Goal: Browse casually: Explore the website without a specific task or goal

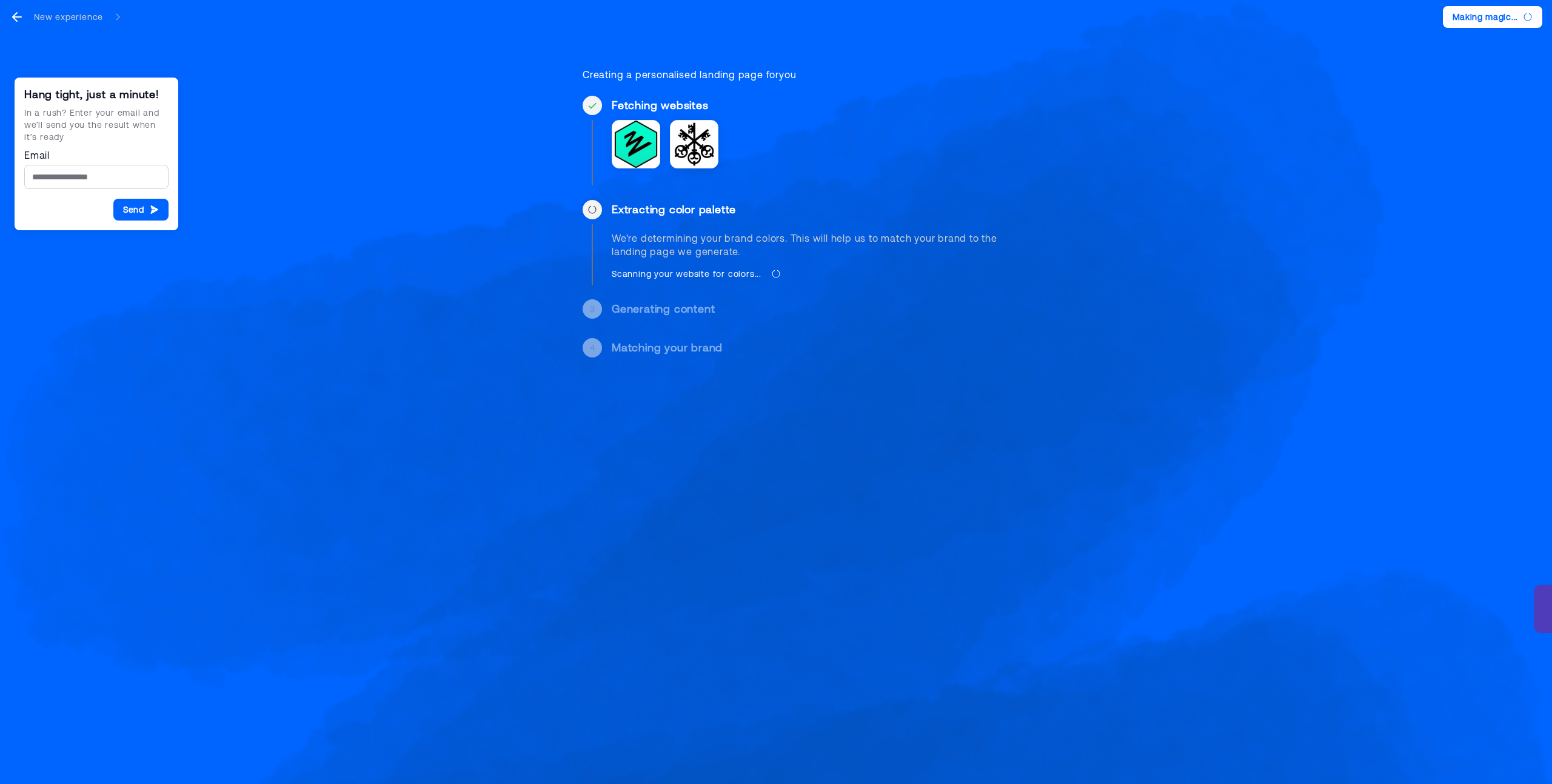
click at [231, 280] on div "Hang tight, just a minute! In a rush? Enter your email and we’ll send you the r…" at bounding box center [776, 193] width 1552 height 386
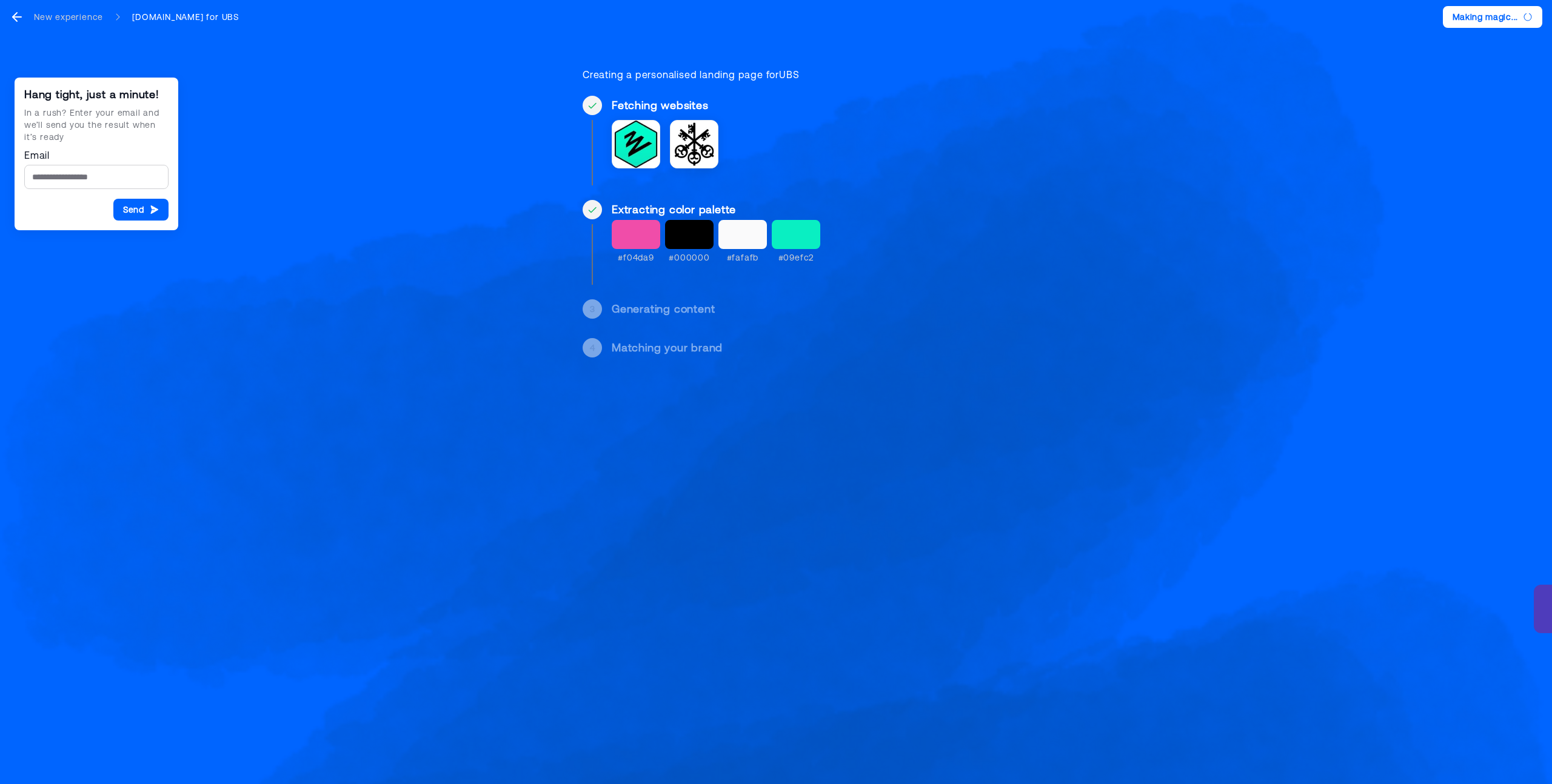
click at [477, 247] on div "Hang tight, just a minute! In a rush? Enter your email and we’ll send you the r…" at bounding box center [776, 193] width 1552 height 386
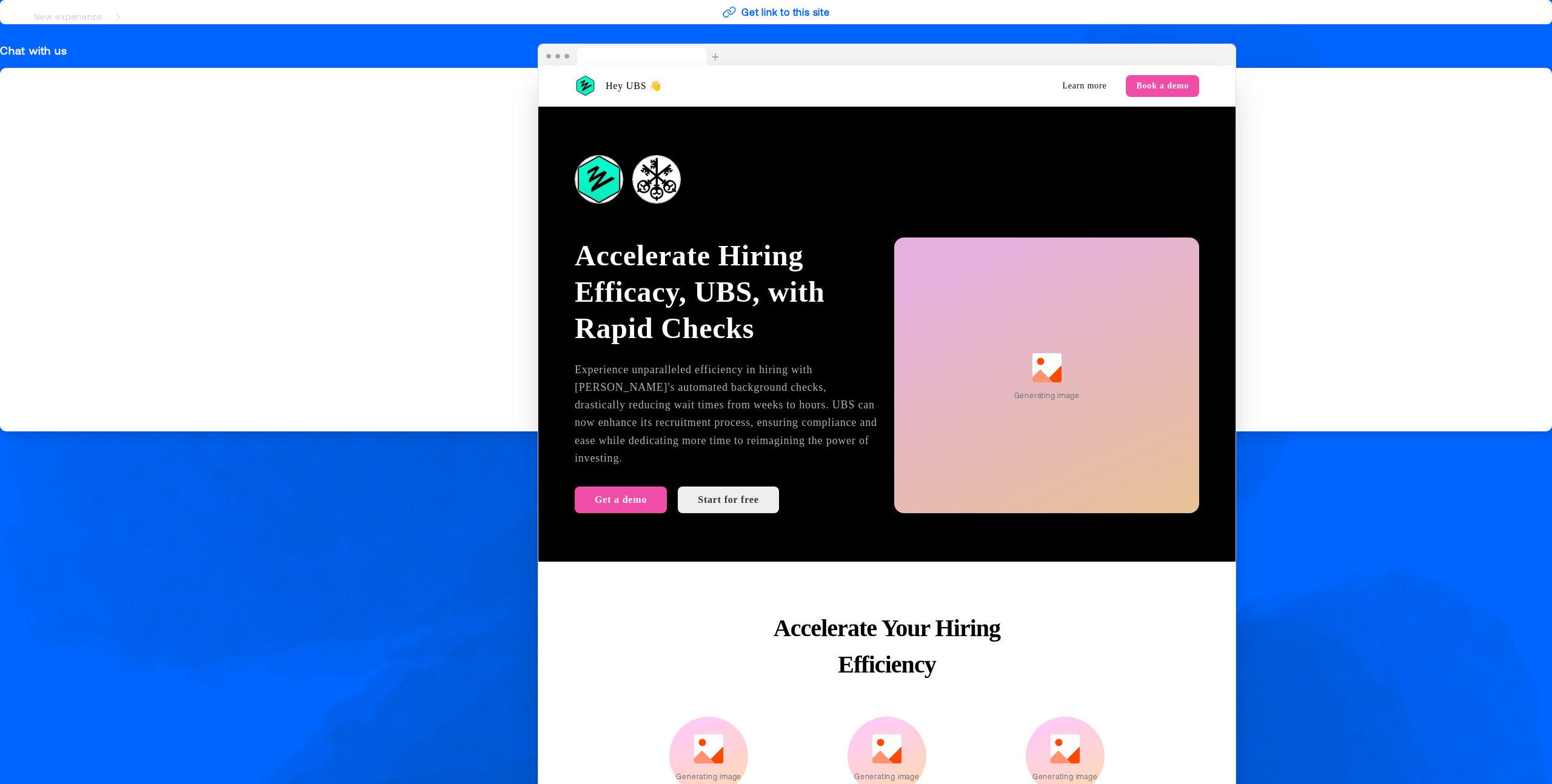
click at [787, 14] on nav "New experience Zincwork.com for UBS" at bounding box center [776, 17] width 1552 height 34
click at [729, 11] on nav "New experience Zincwork.com for UBS" at bounding box center [776, 17] width 1552 height 34
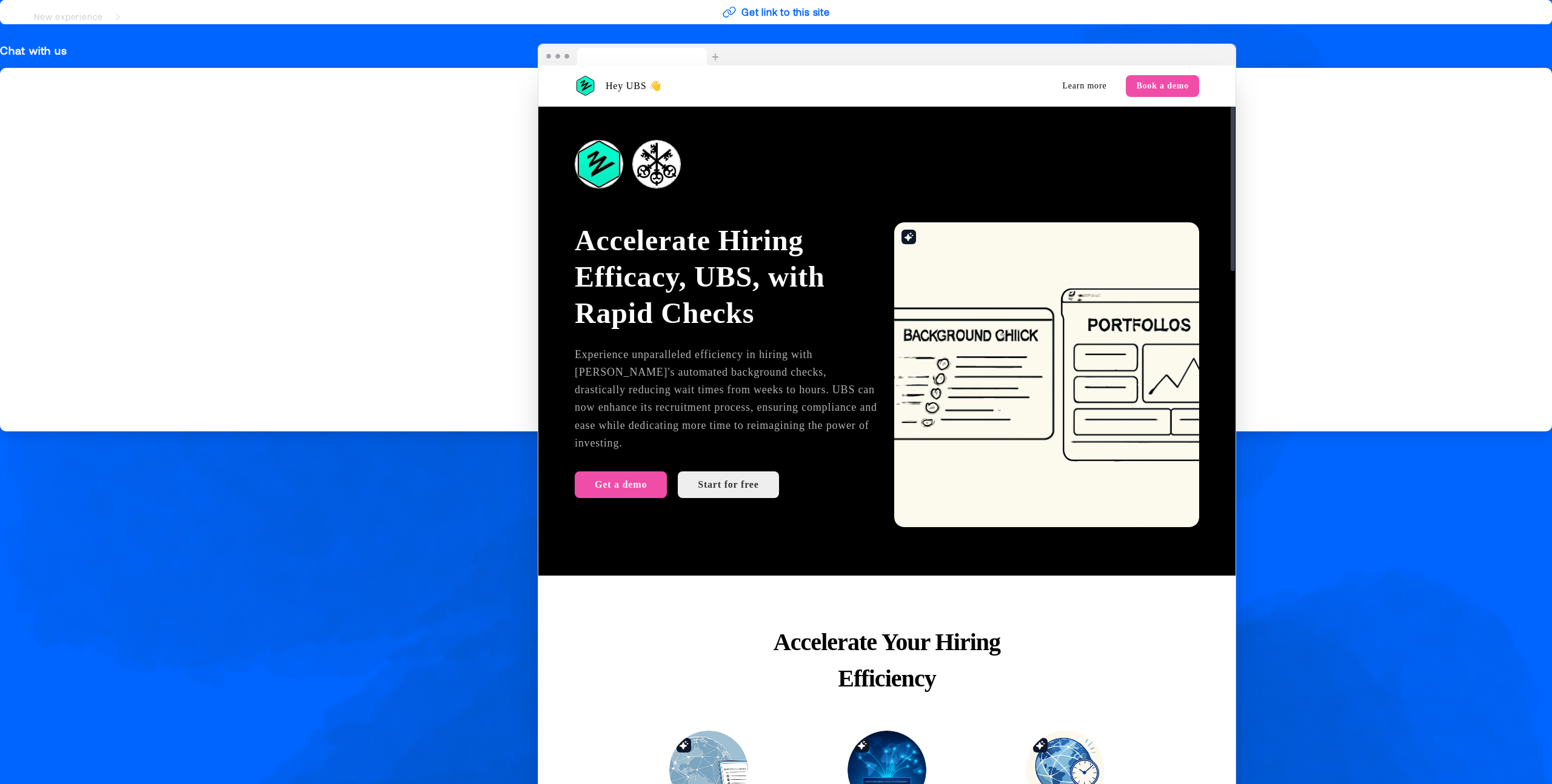
scroll to position [18, 0]
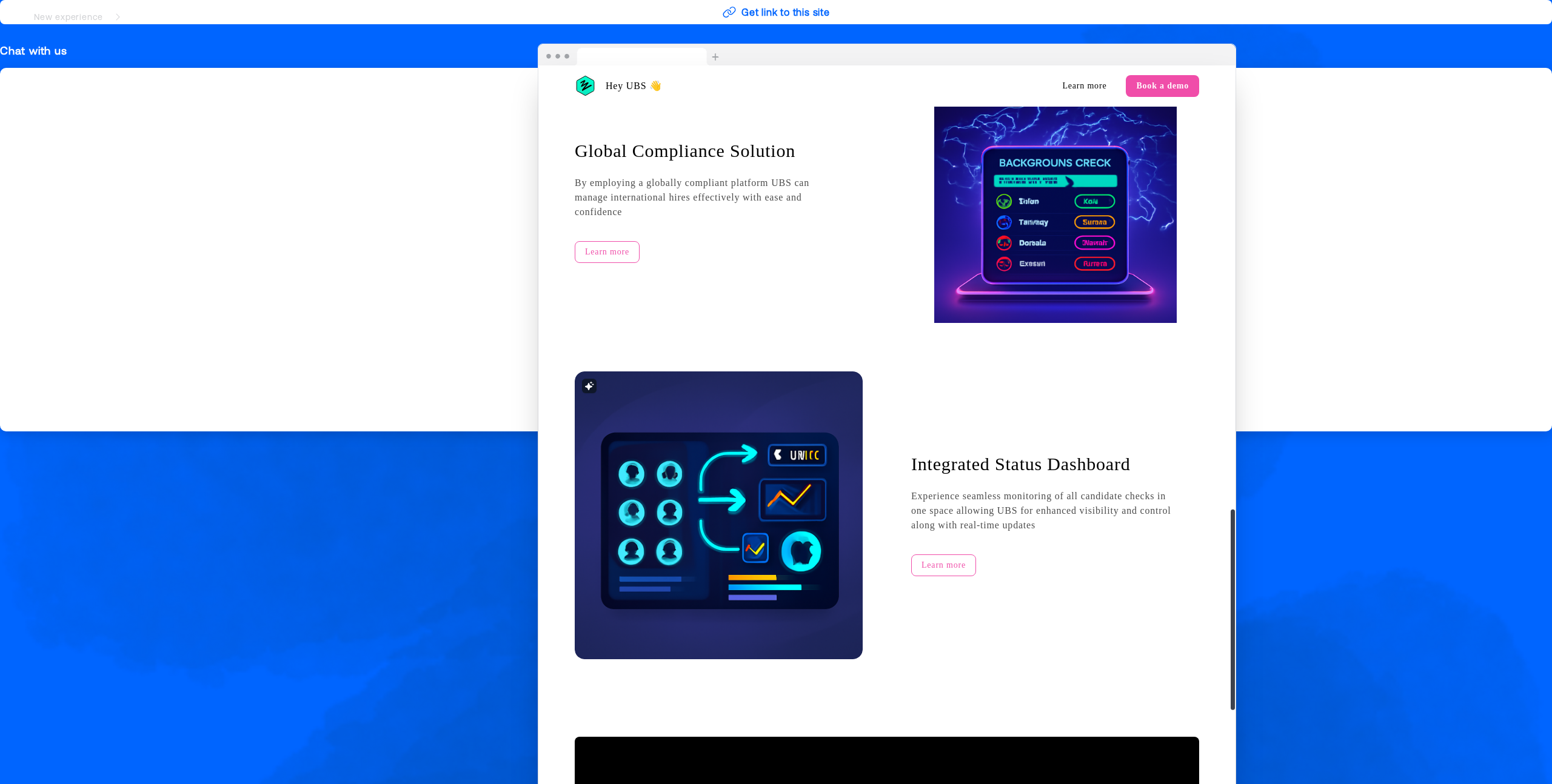
scroll to position [1688, 0]
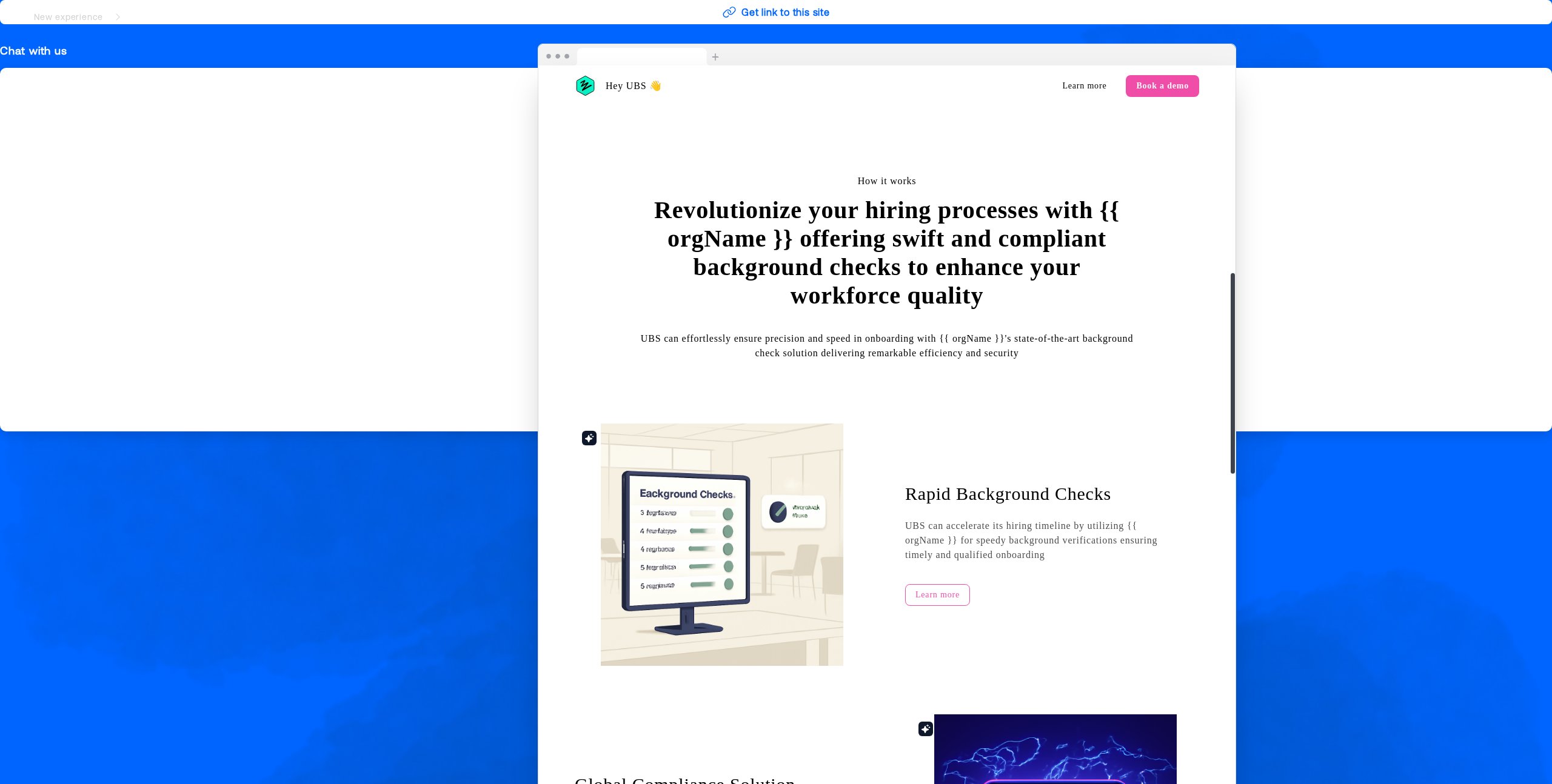
scroll to position [733, 0]
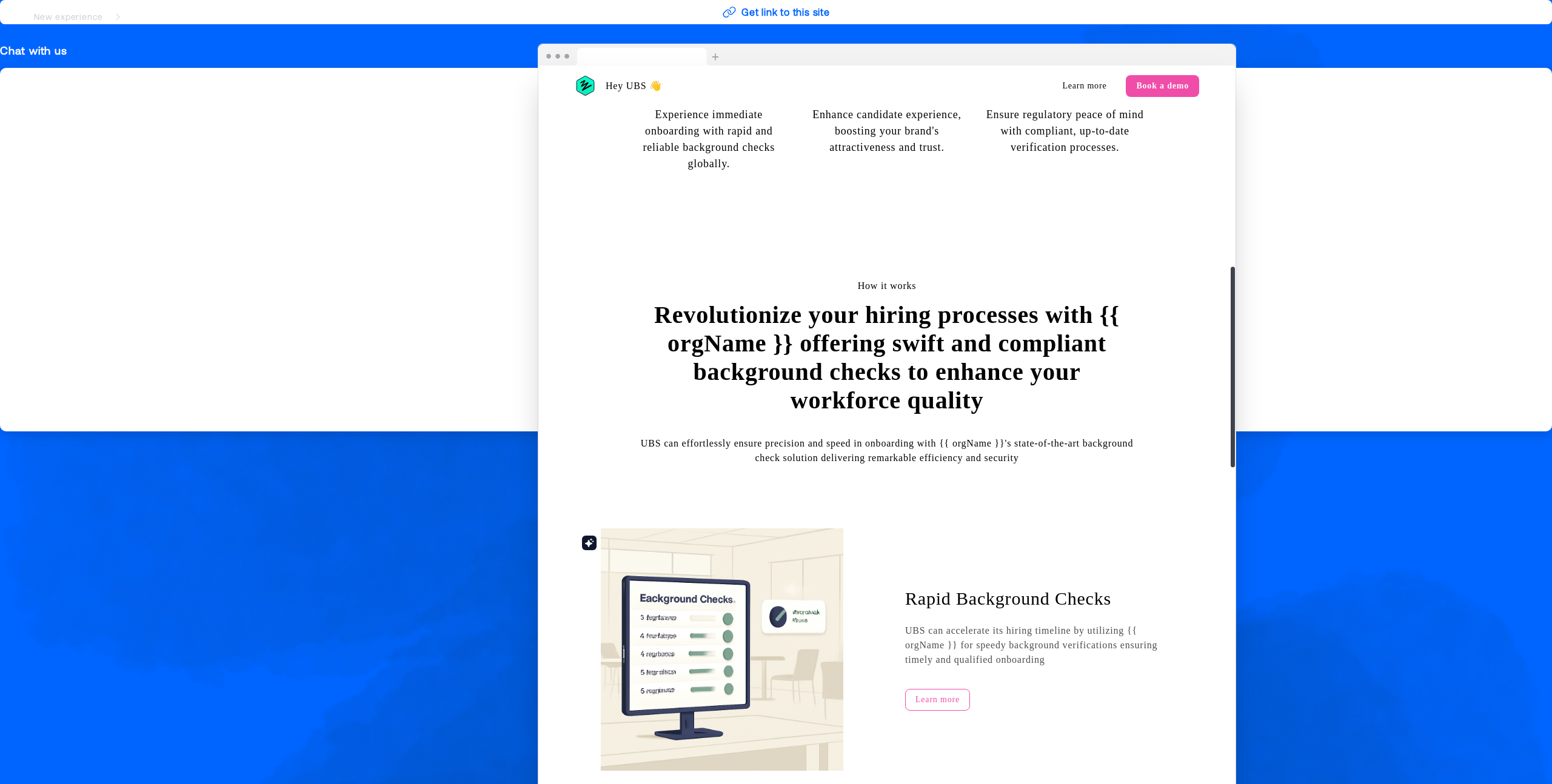
click at [1077, 86] on div "Hey UBS 👋 Learn more Book a demo Accelerate Hiring Efficacy, UBS, with Rapid Ch…" at bounding box center [887, 667] width 697 height 2669
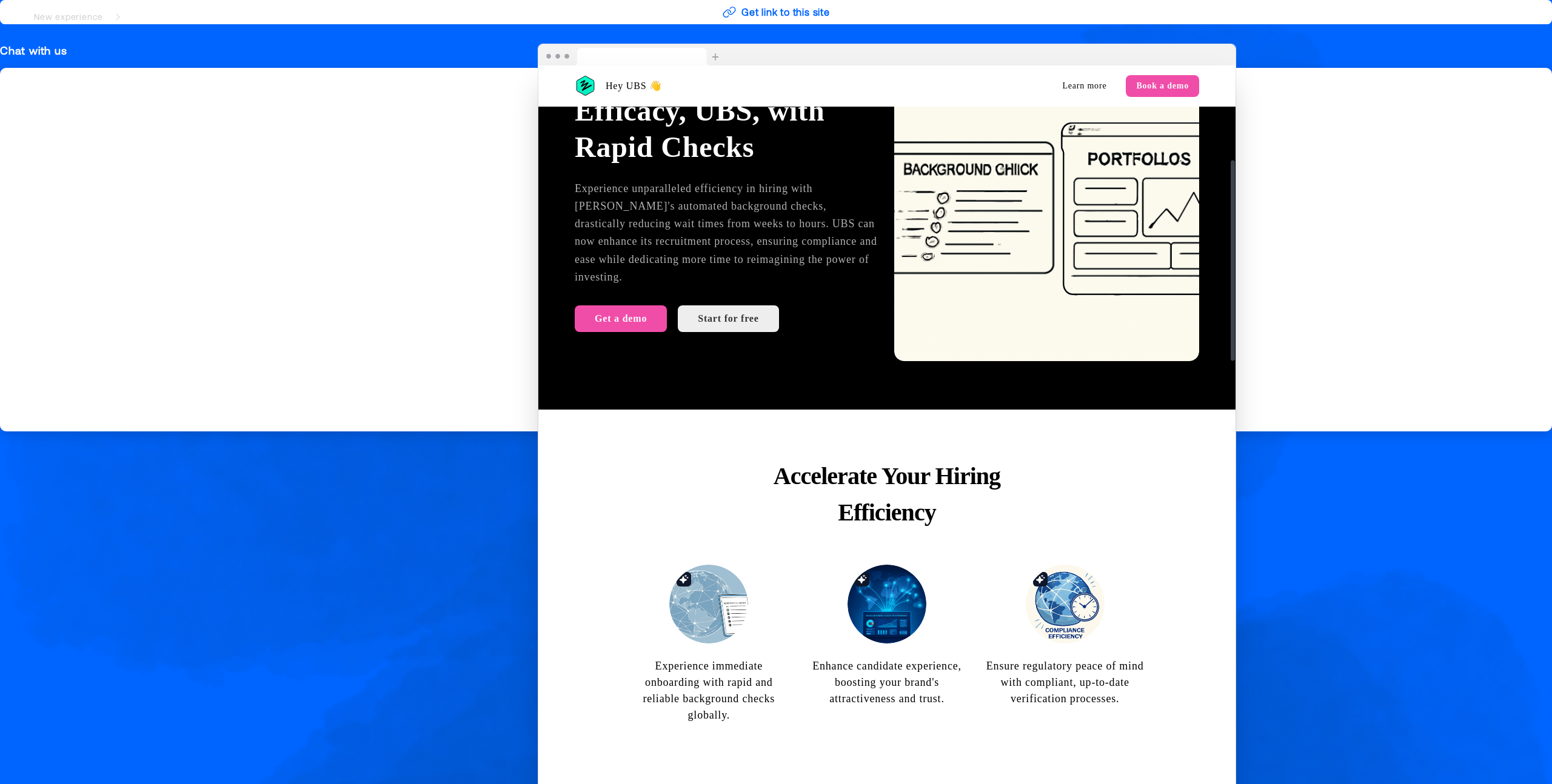
scroll to position [0, 0]
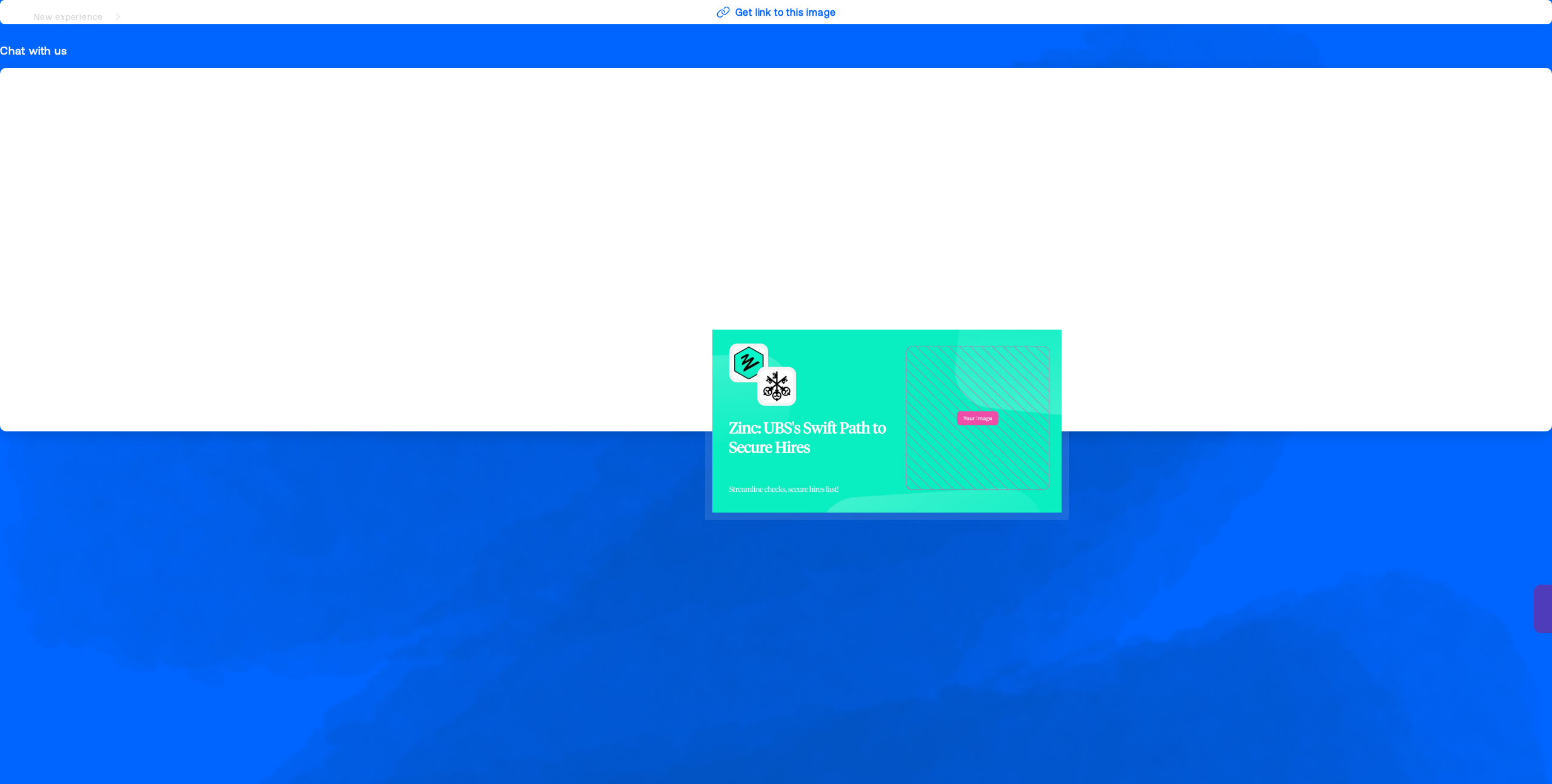
click at [1114, 390] on div at bounding box center [887, 420] width 698 height 755
click at [990, 414] on div at bounding box center [887, 420] width 364 height 197
click at [1033, 216] on div at bounding box center [887, 420] width 698 height 755
